Goal: Information Seeking & Learning: Understand process/instructions

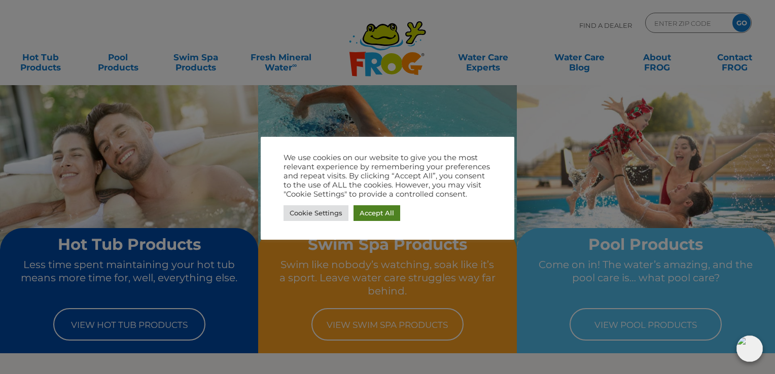
click at [377, 208] on link "Accept All" at bounding box center [377, 214] width 47 height 16
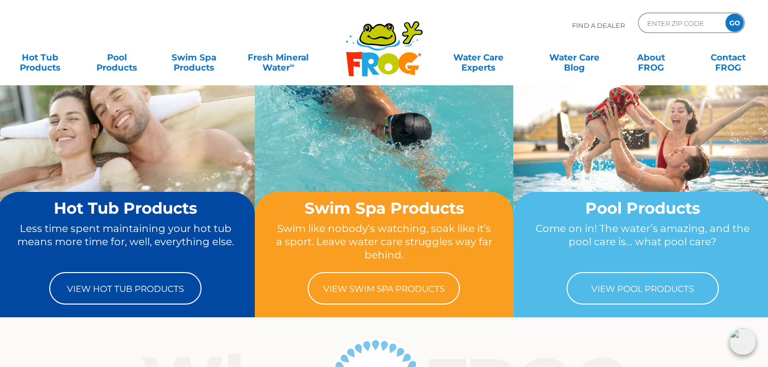
scroll to position [51, 0]
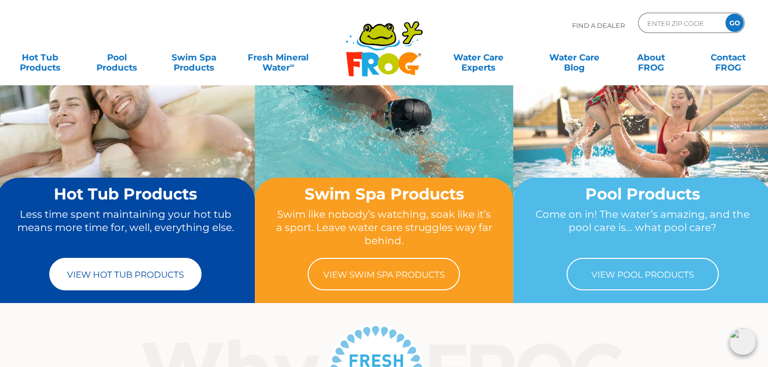
click at [106, 271] on link "View Hot Tub Products" at bounding box center [125, 274] width 152 height 32
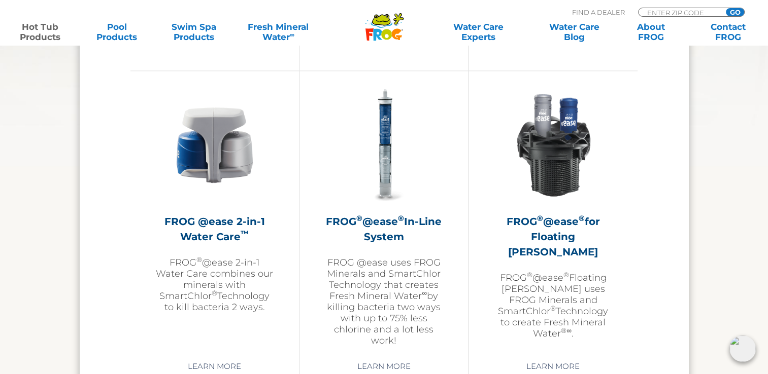
scroll to position [1472, 0]
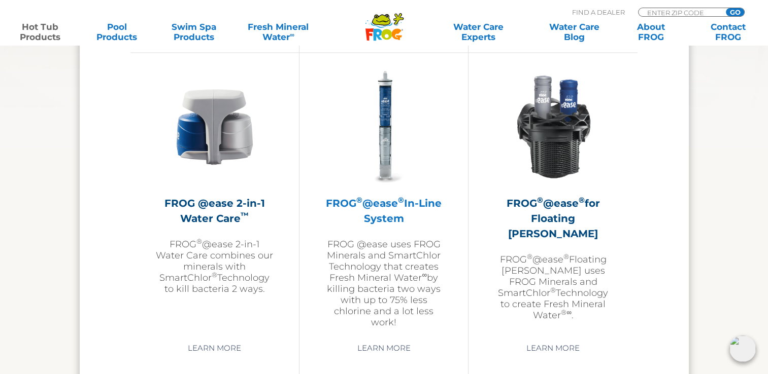
click at [387, 206] on h2 "FROG ® @ease ® In-Line System" at bounding box center [384, 211] width 118 height 30
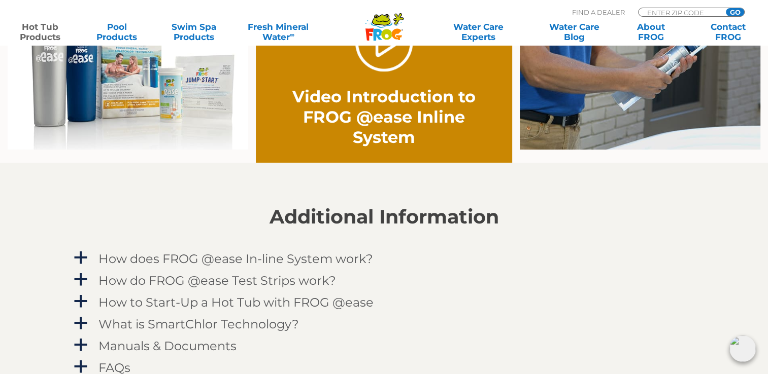
scroll to position [863, 0]
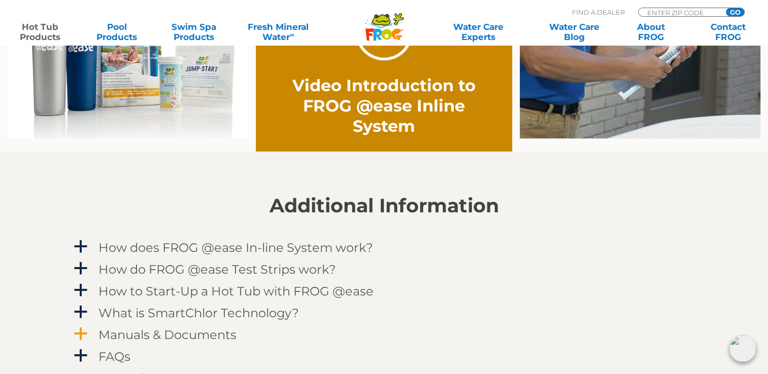
click at [201, 337] on h4 "Manuals & Documents" at bounding box center [167, 335] width 138 height 14
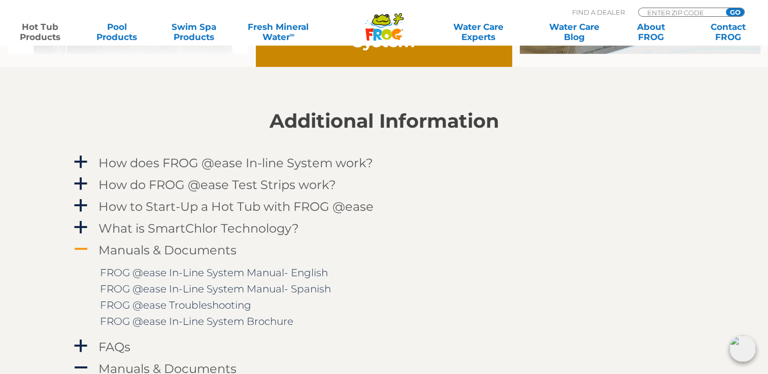
scroll to position [964, 0]
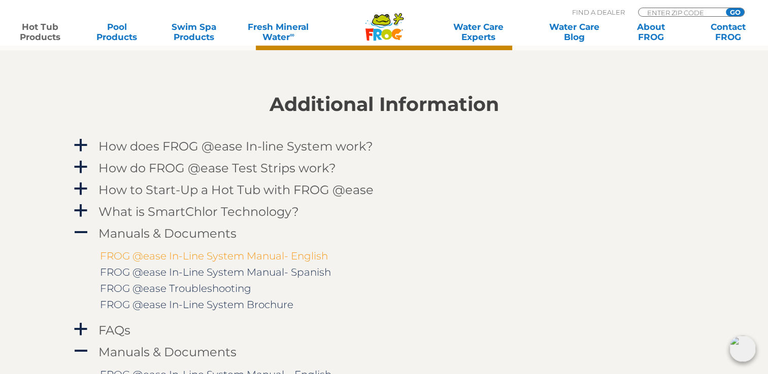
click at [225, 253] on link "FROG @ease In-Line System Manual- English" at bounding box center [214, 256] width 228 height 12
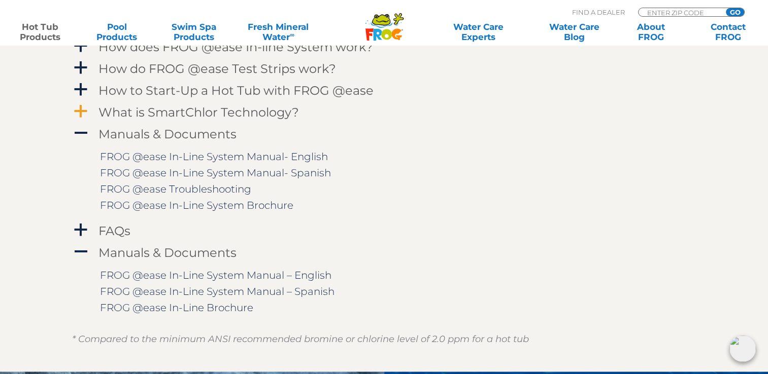
scroll to position [1066, 0]
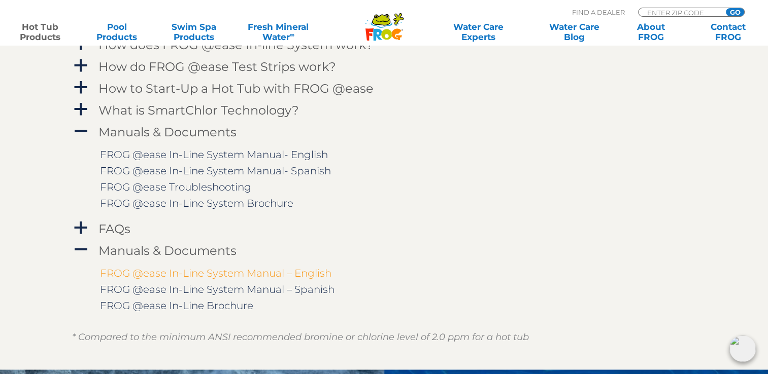
click at [139, 271] on link "FROG @ease In-Line System Manual – English" at bounding box center [215, 273] width 231 height 12
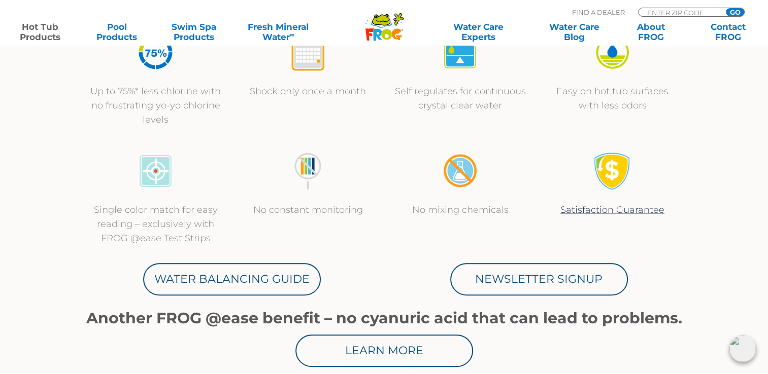
scroll to position [406, 0]
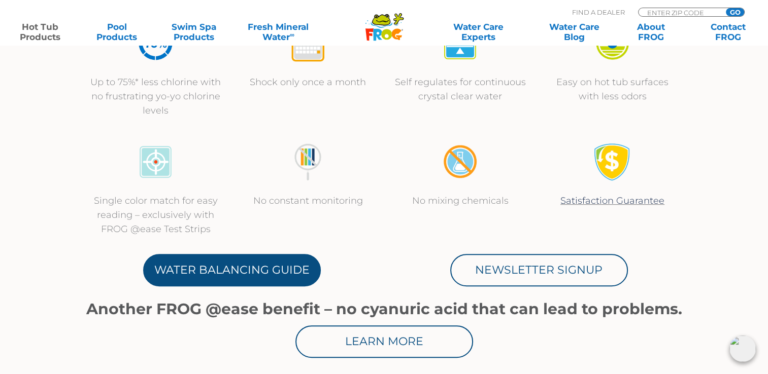
click at [266, 263] on link "Water Balancing Guide" at bounding box center [232, 270] width 178 height 32
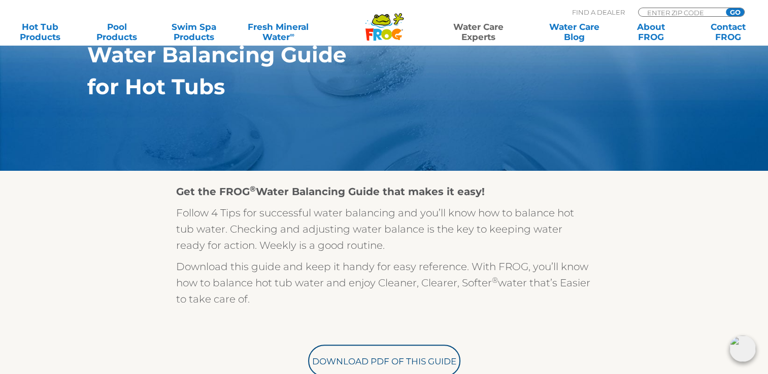
scroll to position [203, 0]
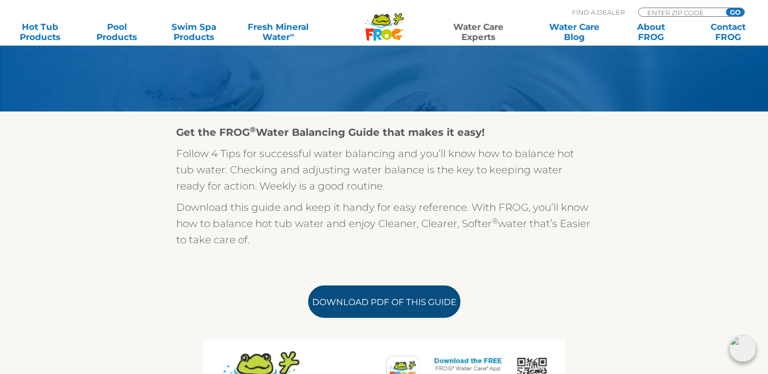
click at [363, 299] on link "Download PDF of this Guide" at bounding box center [384, 302] width 152 height 32
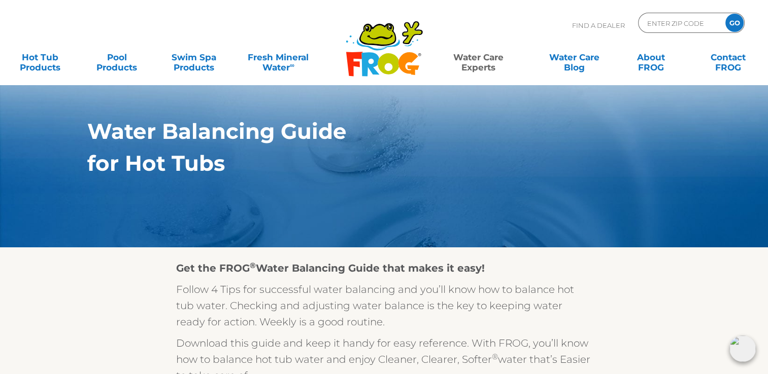
scroll to position [0, 0]
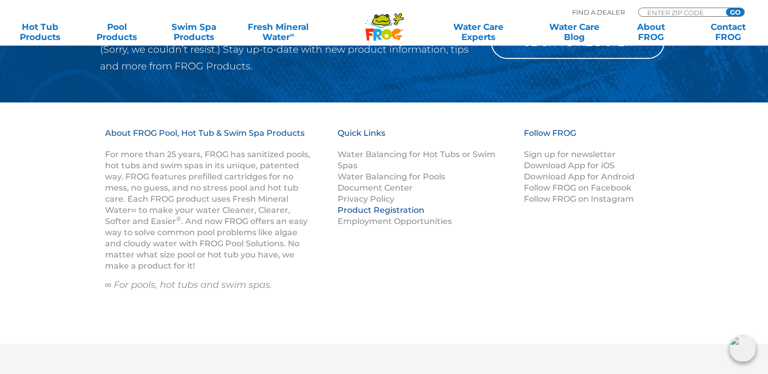
scroll to position [1269, 0]
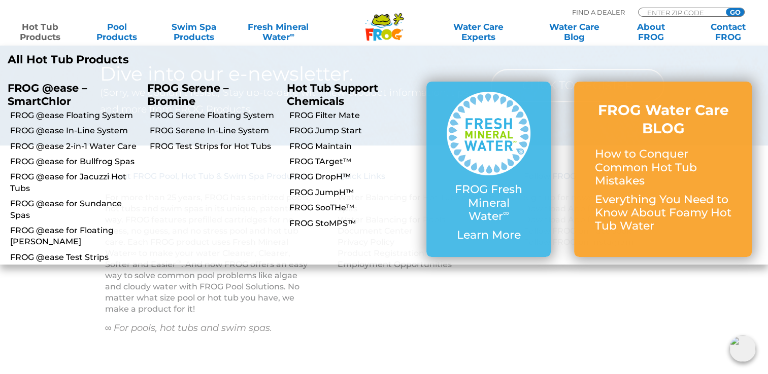
click at [40, 25] on link "Hot Tub Products" at bounding box center [40, 32] width 60 height 20
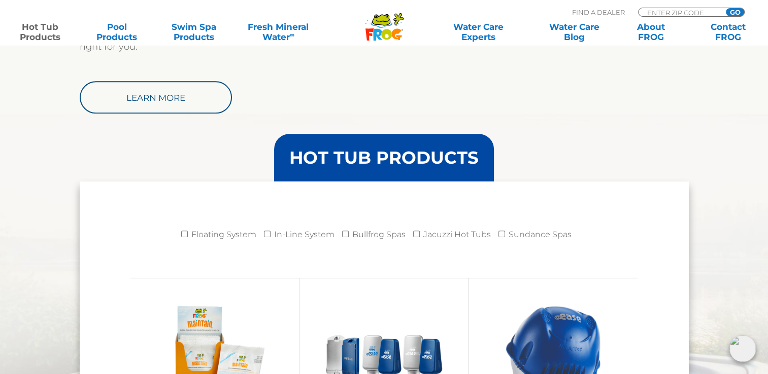
scroll to position [913, 0]
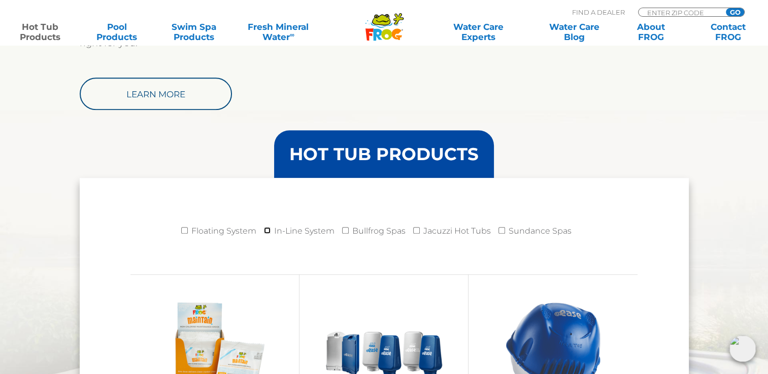
click at [268, 230] on input "In-Line System" at bounding box center [267, 230] width 7 height 7
checkbox input "true"
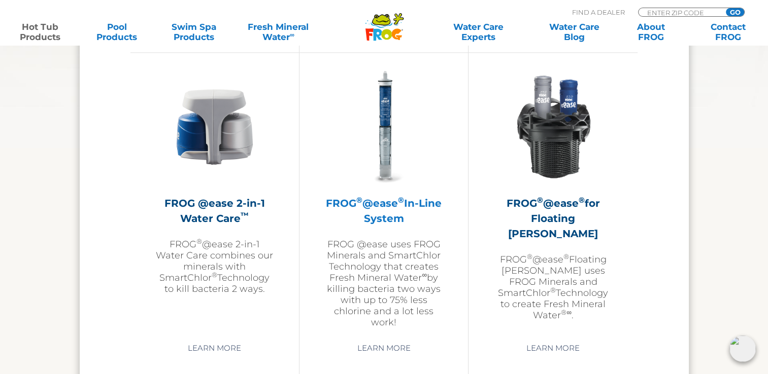
scroll to position [1472, 0]
click at [386, 206] on h2 "FROG ® @ease ® In-Line System" at bounding box center [384, 211] width 118 height 30
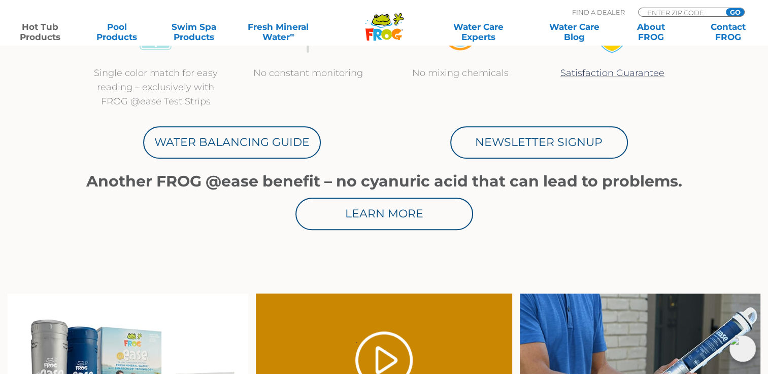
scroll to position [558, 0]
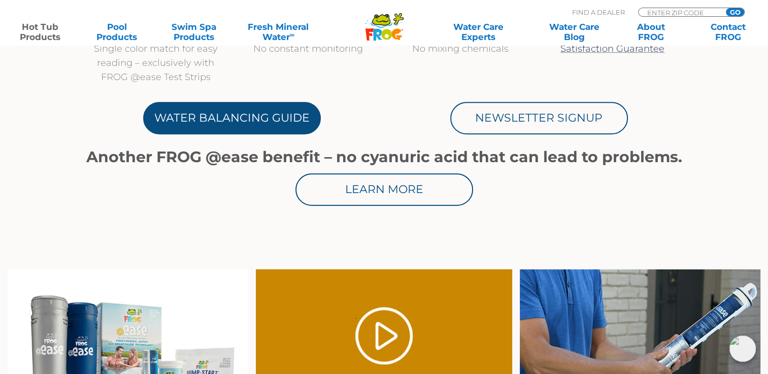
click at [288, 109] on link "Water Balancing Guide" at bounding box center [232, 118] width 178 height 32
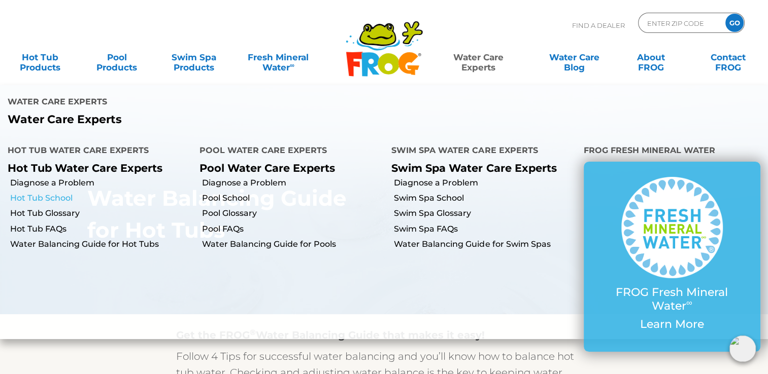
click at [47, 193] on link "Hot Tub School" at bounding box center [101, 198] width 182 height 11
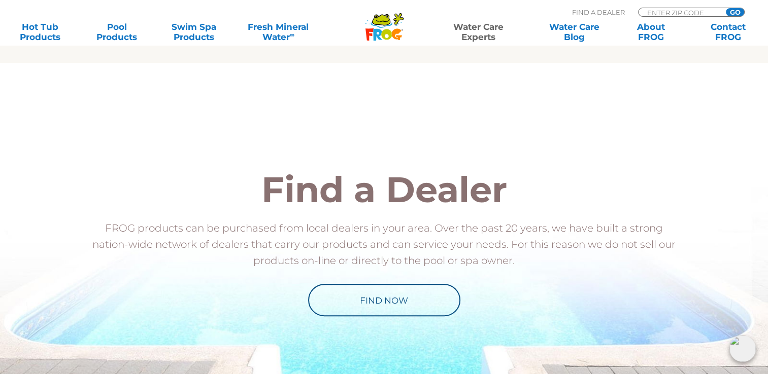
scroll to position [355, 0]
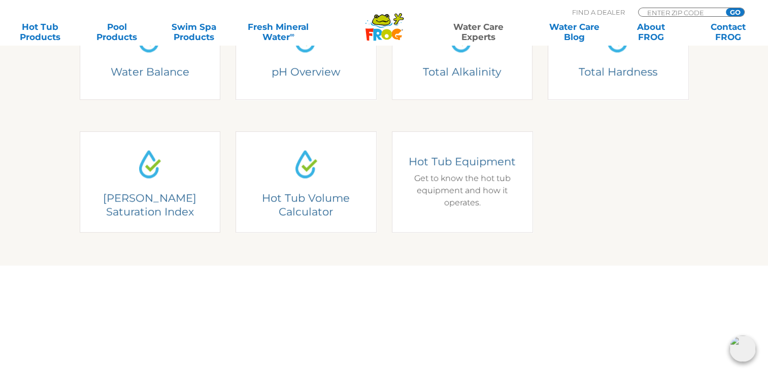
click at [442, 190] on div "Hot Tub Equipment Get to know the hot tub equipment and how it operates." at bounding box center [462, 182] width 126 height 54
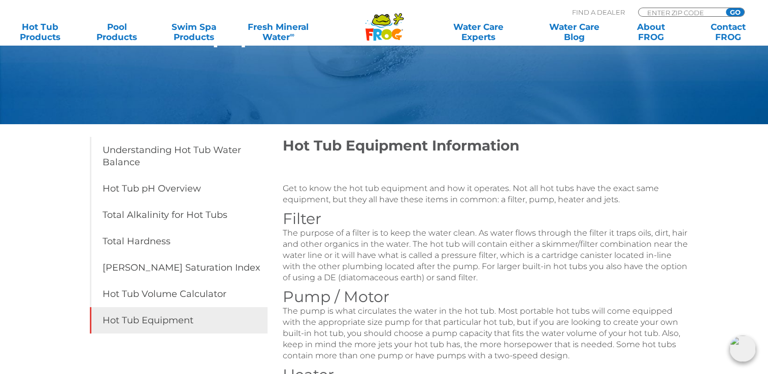
scroll to position [152, 0]
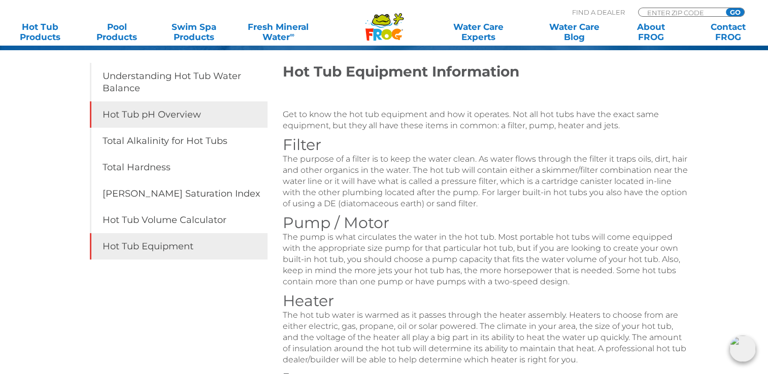
click at [193, 113] on link "Hot Tub pH Overview" at bounding box center [179, 114] width 178 height 26
